Goal: Transaction & Acquisition: Purchase product/service

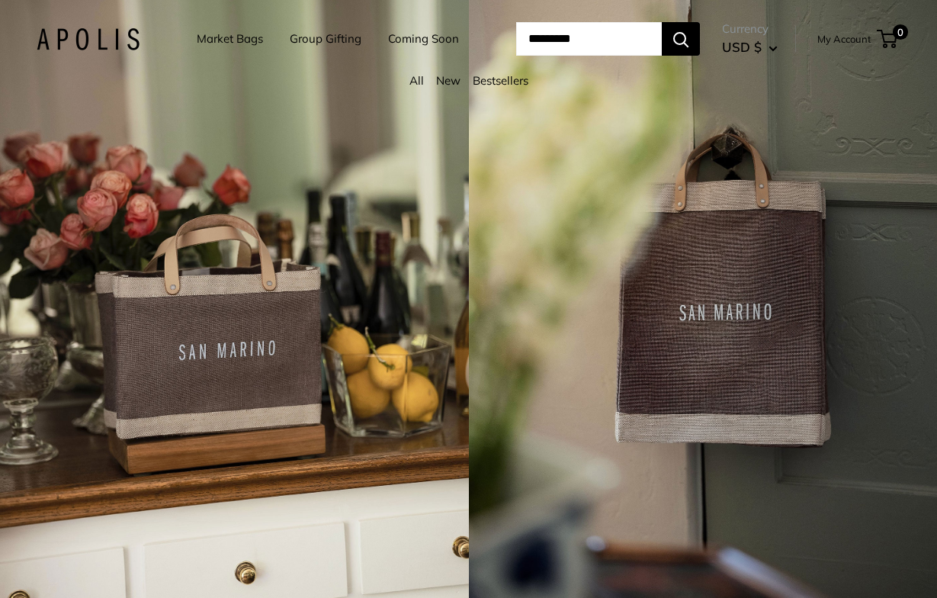
click at [443, 88] on link "New" at bounding box center [448, 80] width 24 height 14
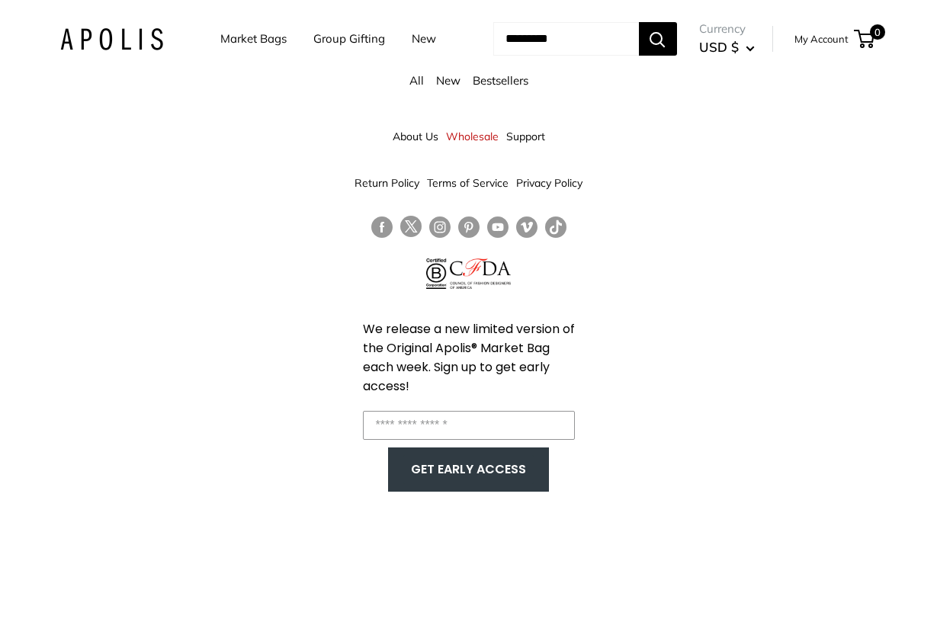
click at [482, 136] on link "Wholesale" at bounding box center [472, 136] width 53 height 27
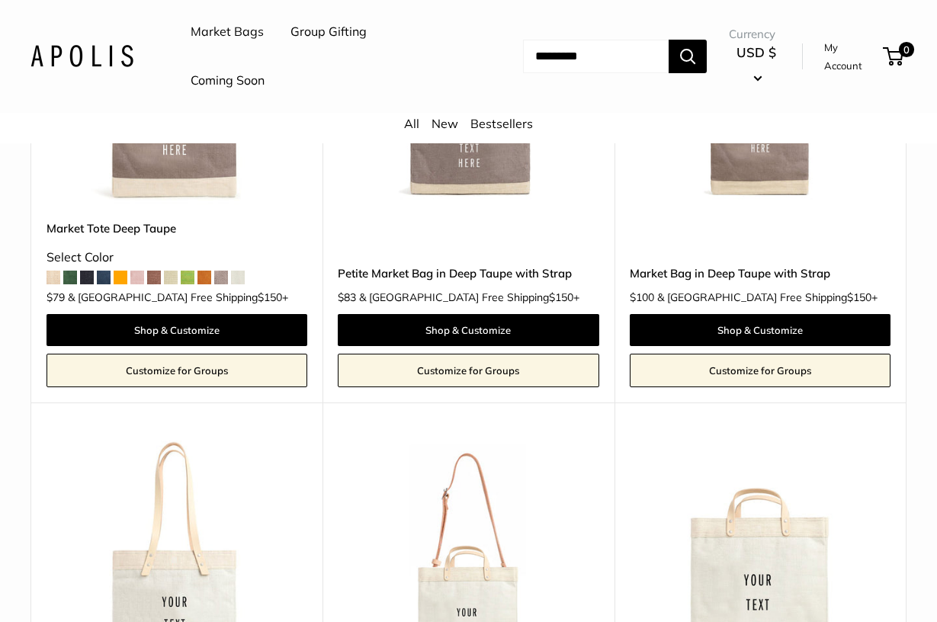
scroll to position [888, 0]
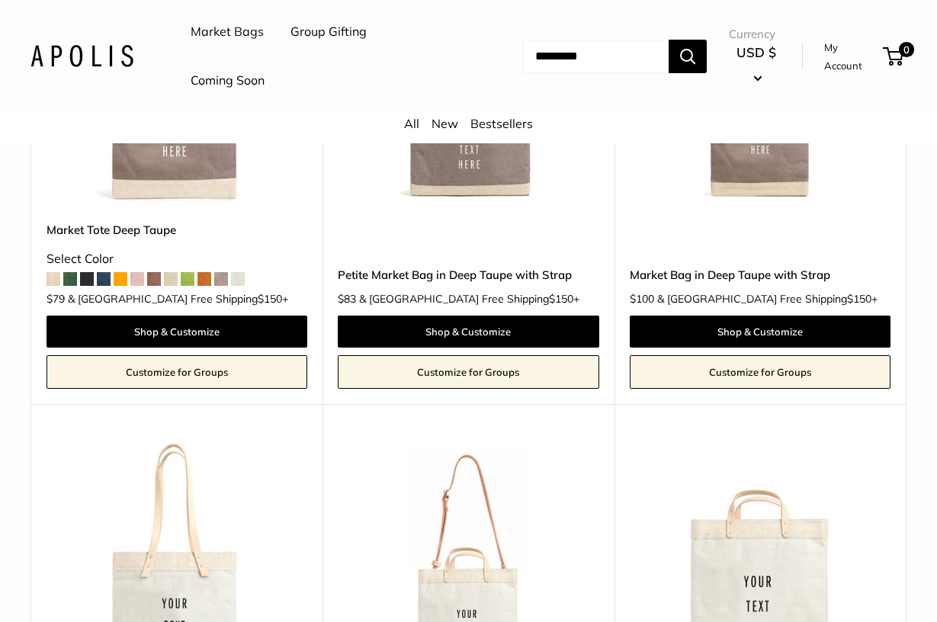
click at [0, 0] on img at bounding box center [0, 0] width 0 height 0
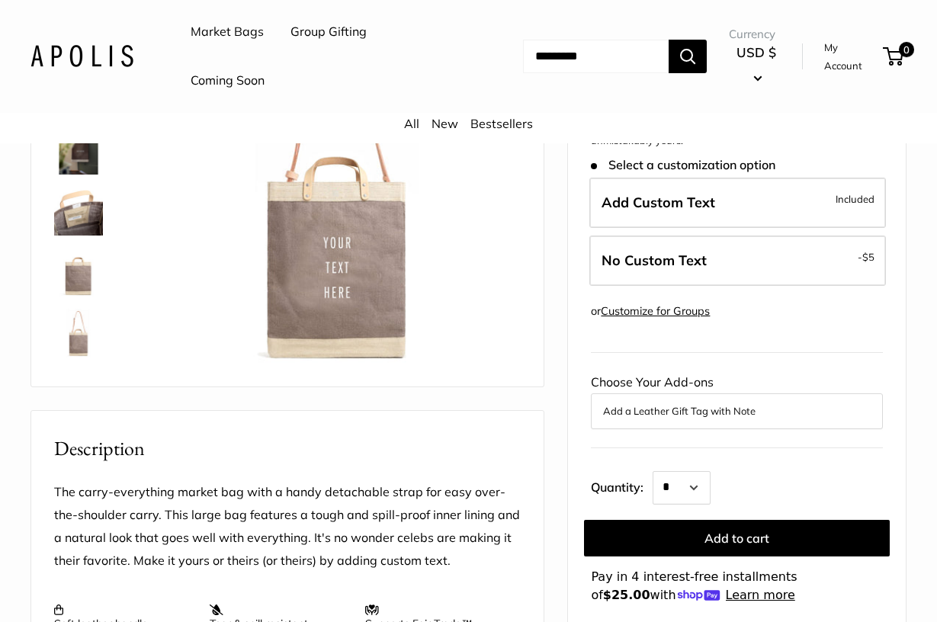
scroll to position [200, 0]
click at [718, 413] on button "Add a Leather Gift Tag with Note" at bounding box center [737, 412] width 268 height 18
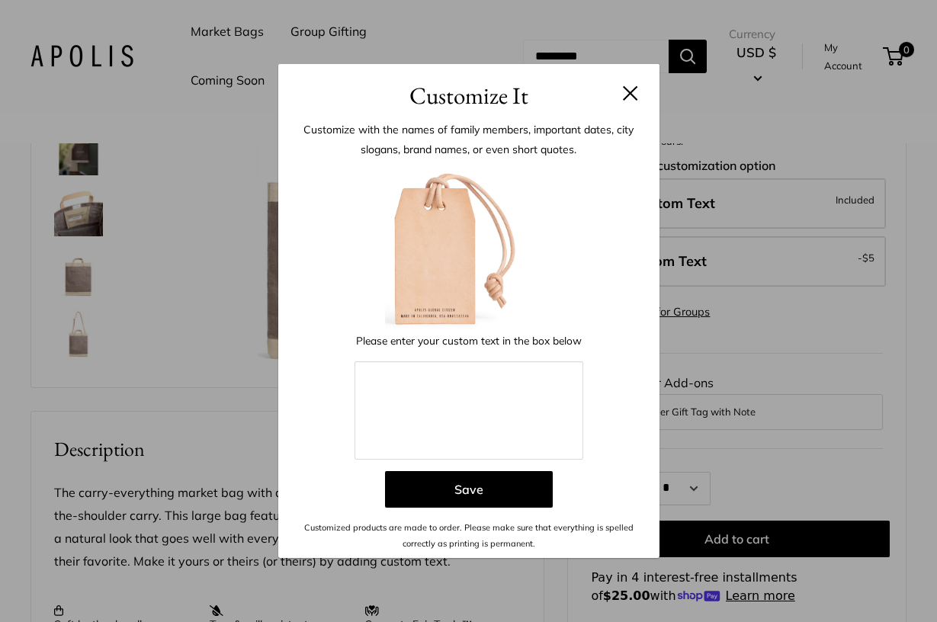
click at [623, 92] on button at bounding box center [630, 92] width 15 height 15
